Goal: Task Accomplishment & Management: Manage account settings

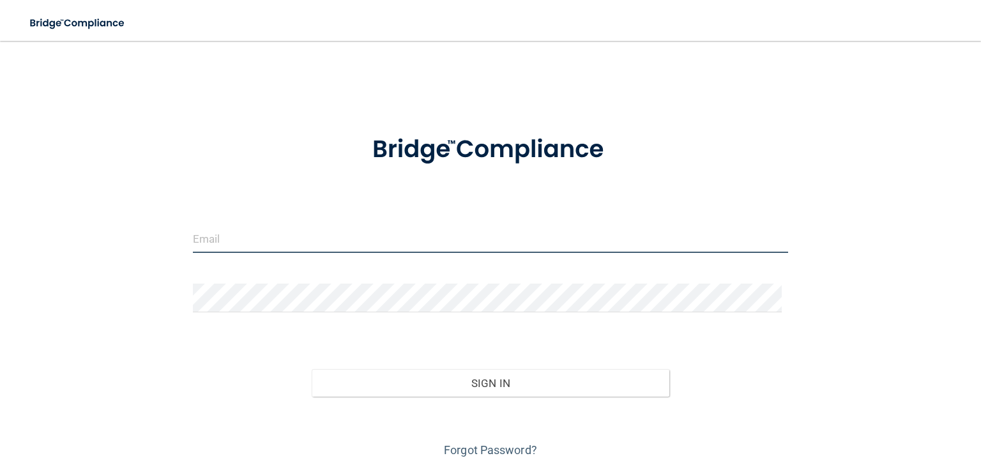
click at [439, 242] on input "email" at bounding box center [490, 238] width 595 height 29
type input "[EMAIL_ADDRESS][DOMAIN_NAME]"
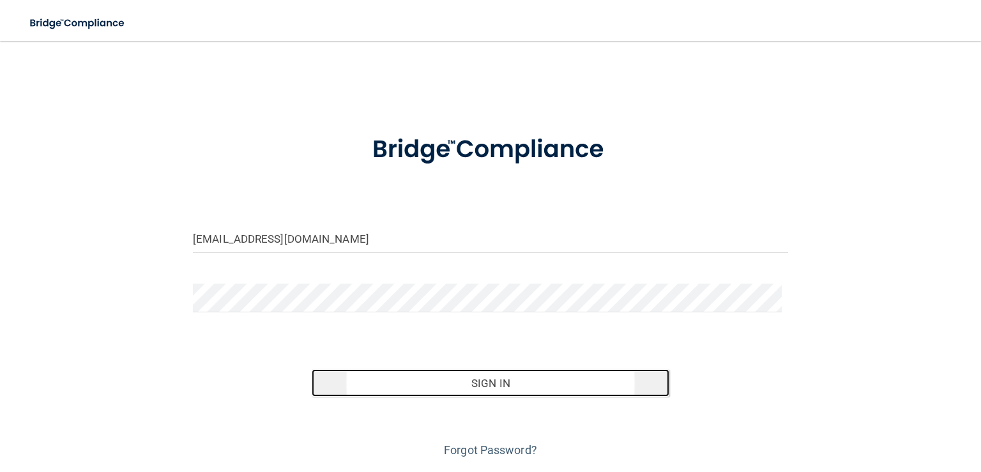
click at [511, 391] on button "Sign In" at bounding box center [490, 383] width 357 height 28
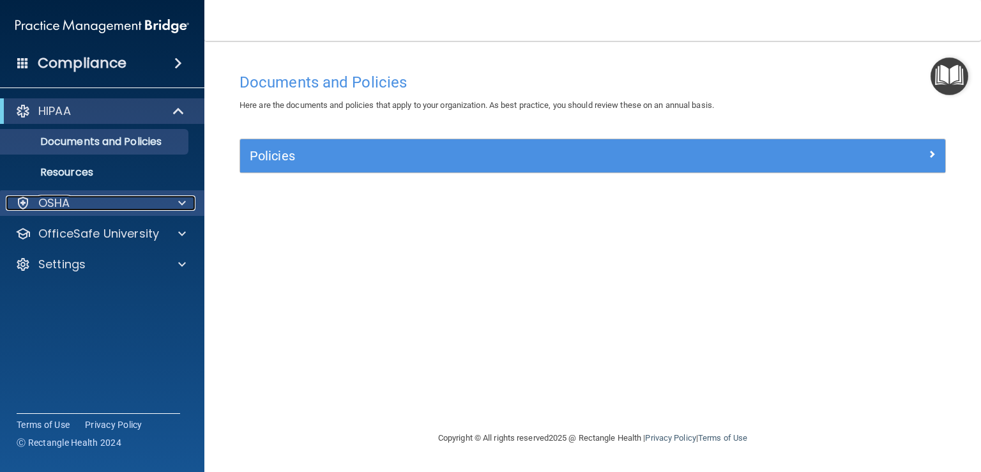
click at [49, 195] on p "OSHA" at bounding box center [54, 202] width 32 height 15
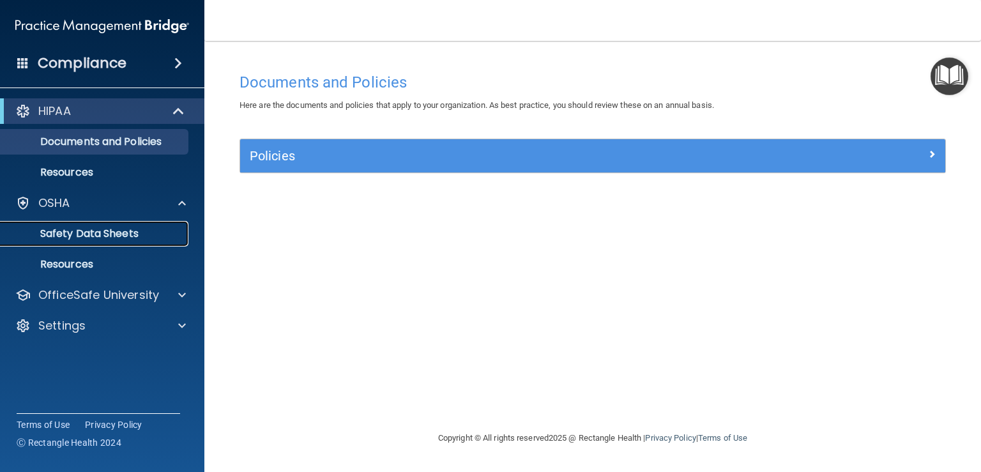
click at [68, 233] on p "Safety Data Sheets" at bounding box center [95, 233] width 174 height 13
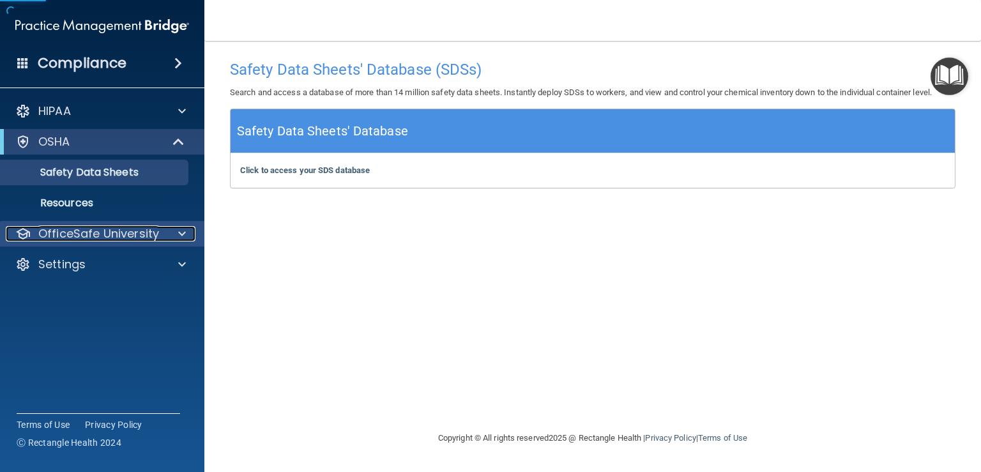
click at [68, 227] on p "OfficeSafe University" at bounding box center [98, 233] width 121 height 15
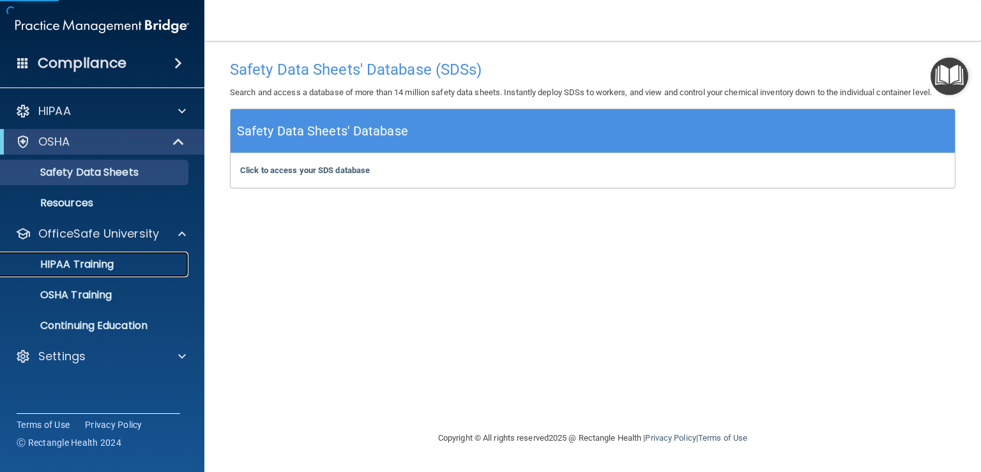
click at [88, 264] on p "HIPAA Training" at bounding box center [60, 264] width 105 height 13
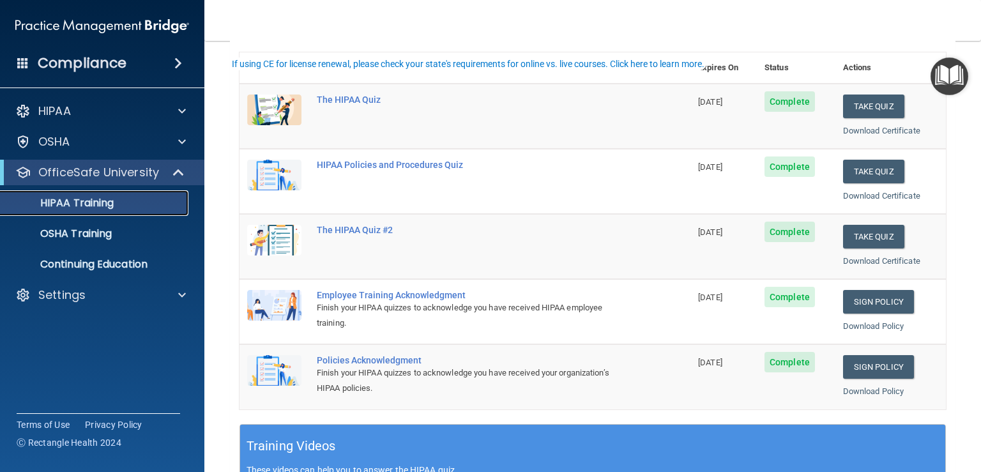
scroll to position [64, 0]
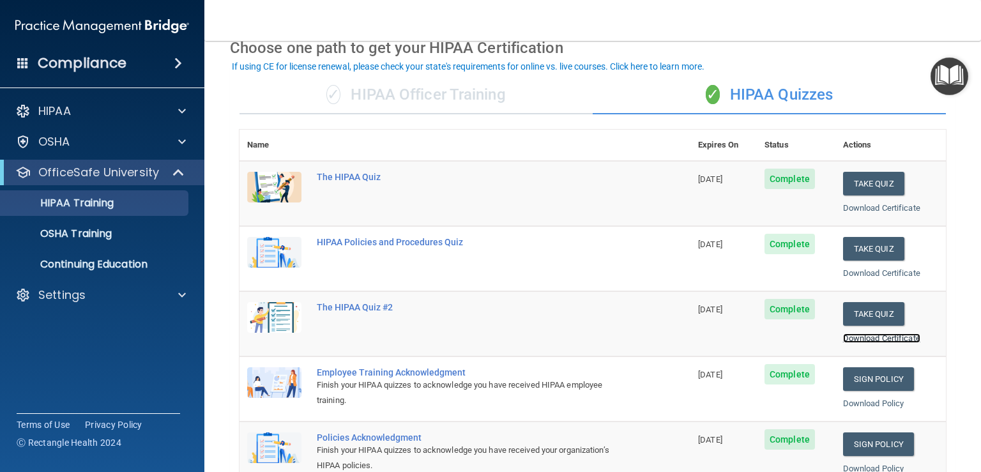
click at [861, 340] on link "Download Certificate" at bounding box center [881, 338] width 77 height 10
